Goal: Understand process/instructions: Learn how to perform a task or action

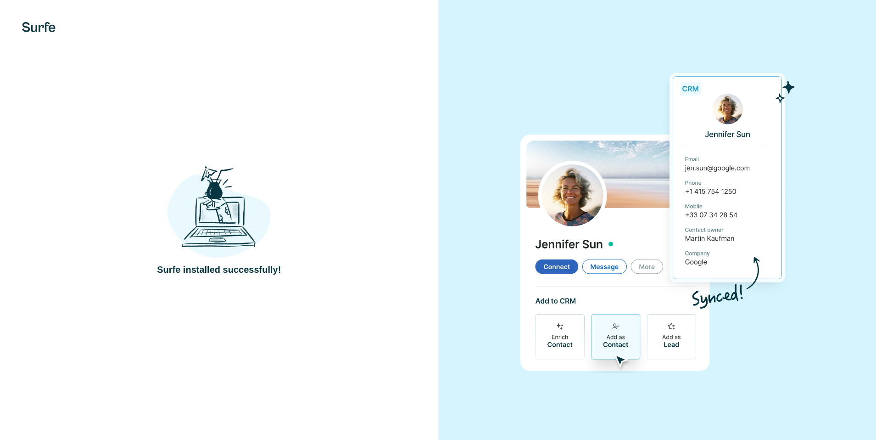
click at [855, 56] on div at bounding box center [657, 220] width 438 height 440
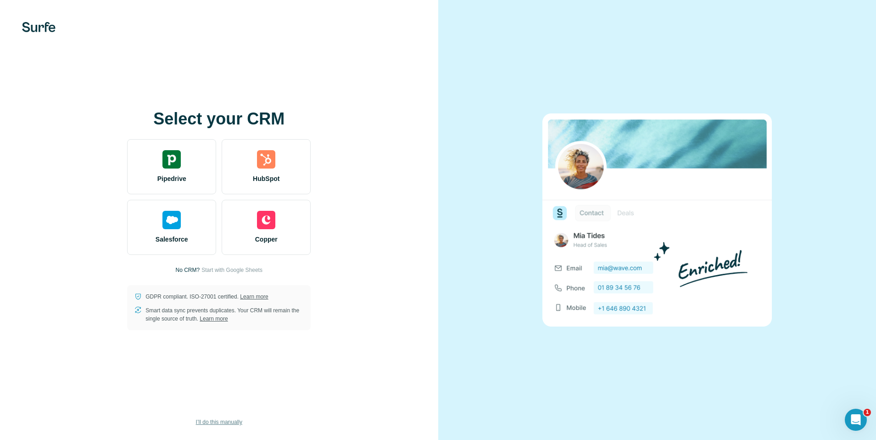
click at [229, 421] on span "I’ll do this manually" at bounding box center [219, 422] width 46 height 8
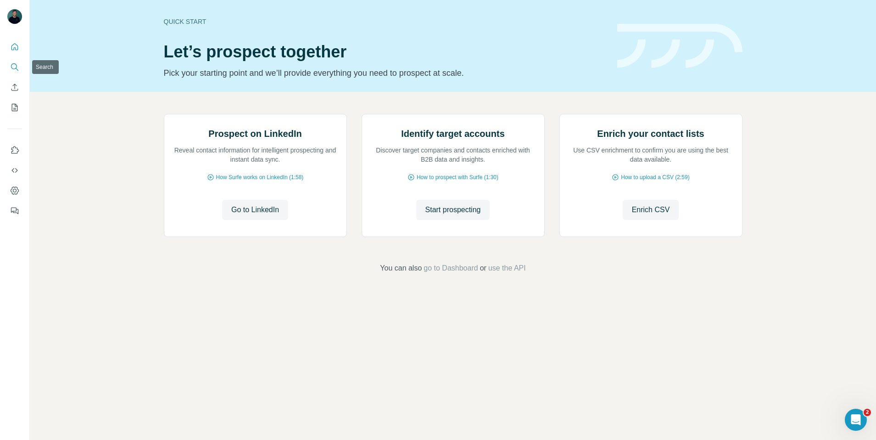
click at [19, 68] on icon "Search" at bounding box center [14, 66] width 9 height 9
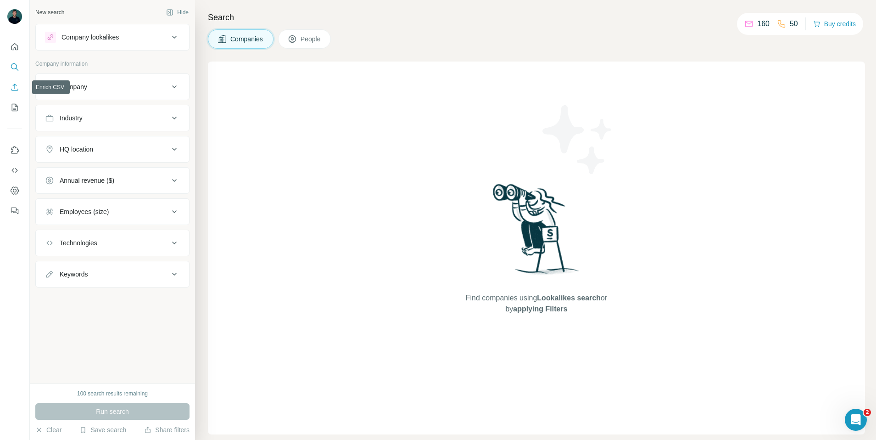
click at [17, 90] on icon "Enrich CSV" at bounding box center [14, 87] width 7 height 7
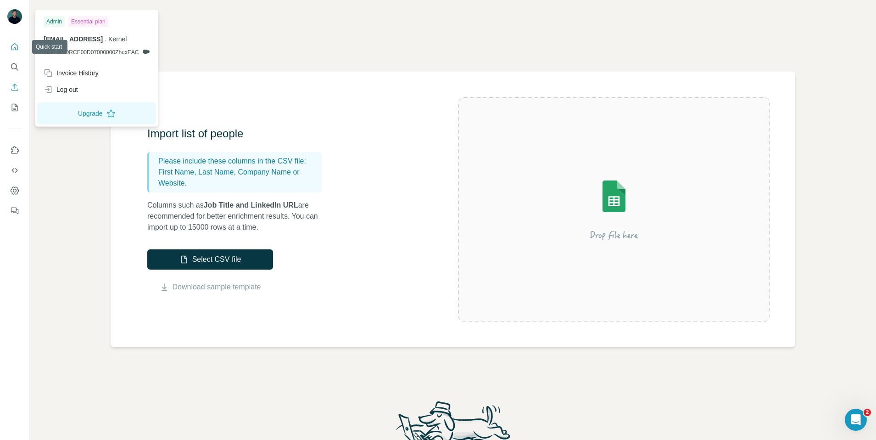
click at [16, 46] on icon "Quick start" at bounding box center [14, 46] width 9 height 9
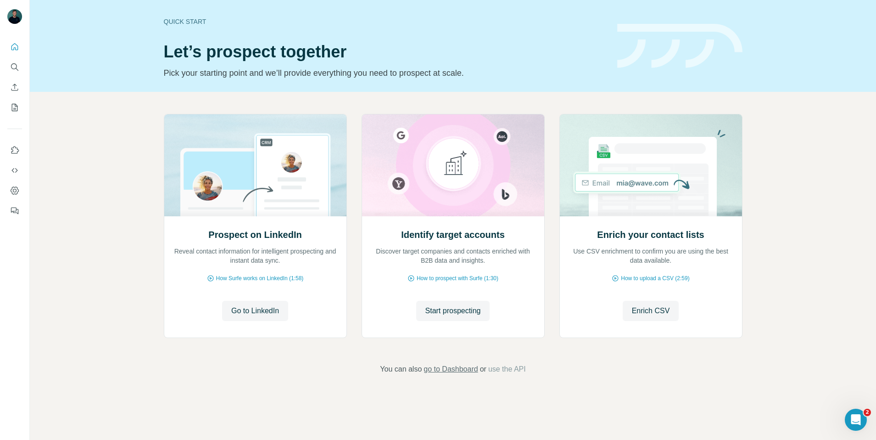
click at [459, 371] on span "go to Dashboard" at bounding box center [451, 368] width 54 height 11
click at [276, 278] on span "How Surfe works on LinkedIn (1:58)" at bounding box center [260, 278] width 88 height 8
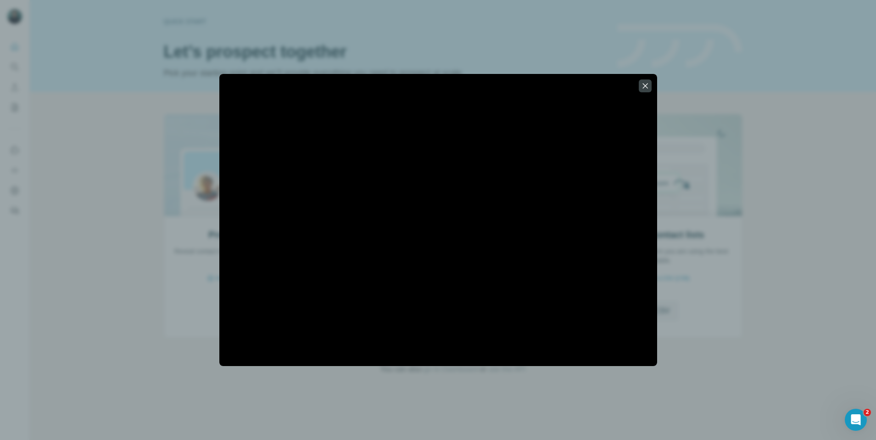
click at [703, 123] on div at bounding box center [438, 220] width 876 height 440
